Goal: Navigation & Orientation: Find specific page/section

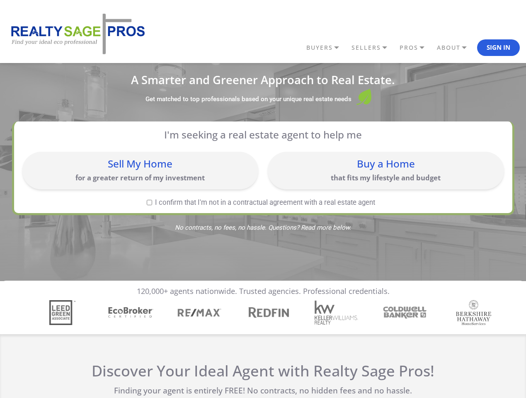
click at [327, 48] on link "BUYERS" at bounding box center [326, 48] width 45 height 14
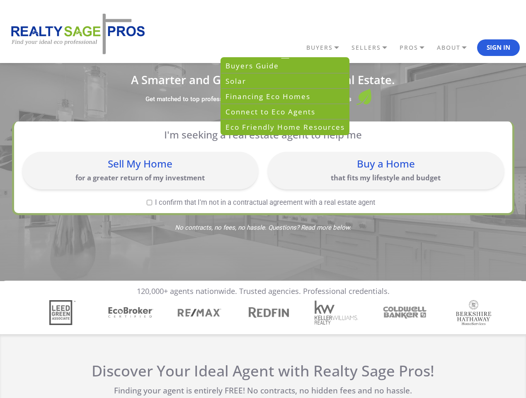
click at [374, 48] on link "SELLERS" at bounding box center [374, 48] width 48 height 14
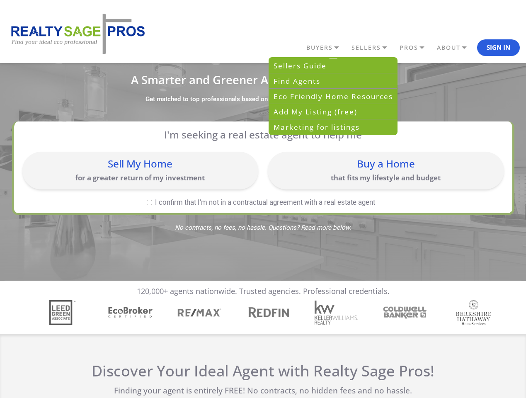
click at [416, 48] on link "PROS" at bounding box center [416, 48] width 37 height 14
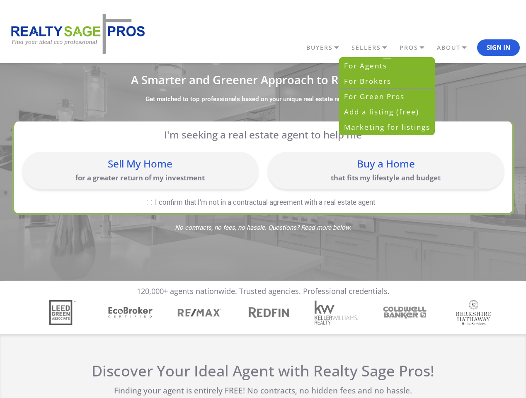
click at [456, 48] on link "ABOUT" at bounding box center [456, 48] width 42 height 14
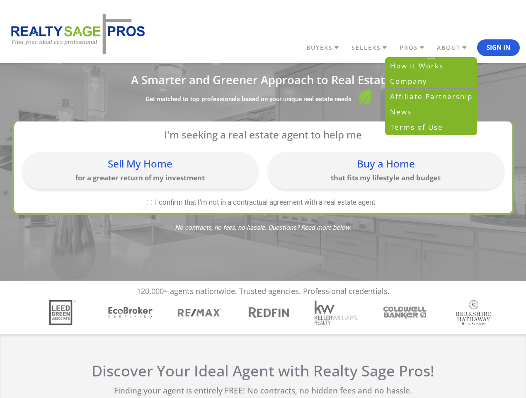
click at [499, 48] on button "Sign In" at bounding box center [498, 47] width 43 height 17
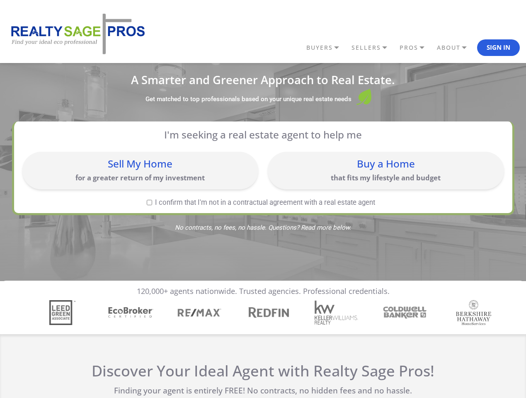
click at [140, 170] on div "Sell My Home for a greater return of my investment" at bounding box center [141, 170] width 228 height 29
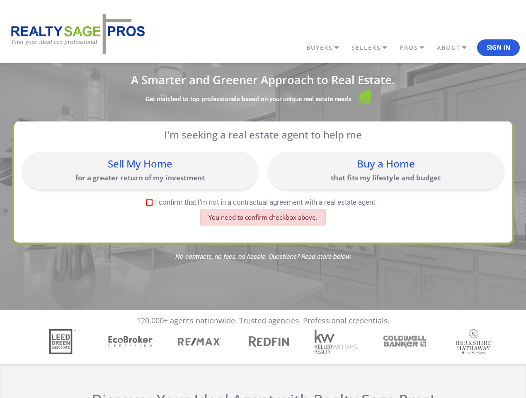
click at [386, 170] on div "Buy a Home that fits my lifestyle and budget" at bounding box center [386, 170] width 228 height 29
click at [149, 202] on label "I confirm that I'm not in a contractual agreement with a real estate agent" at bounding box center [261, 202] width 478 height 7
click at [149, 202] on input "I confirm that I'm not in a contractual agreement with a real estate agent" at bounding box center [149, 202] width 5 height 5
checkbox input "true"
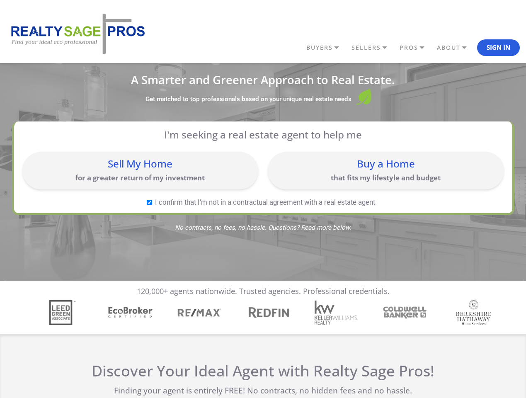
scroll to position [3, 0]
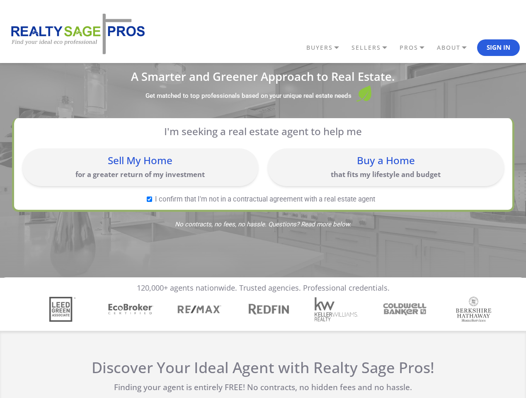
click at [263, 313] on img "4 / 7" at bounding box center [268, 309] width 48 height 15
